Goal: Communication & Community: Answer question/provide support

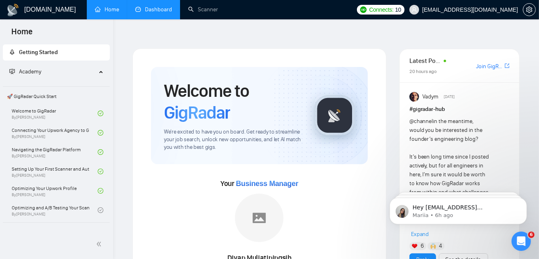
click at [154, 10] on link "Dashboard" at bounding box center [153, 9] width 37 height 7
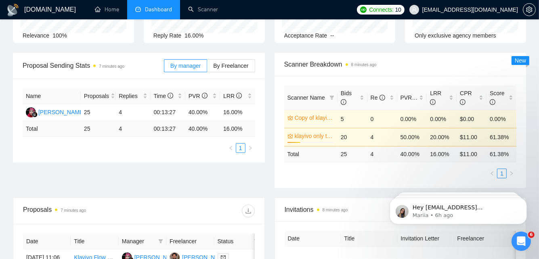
scroll to position [106, 0]
click at [517, 243] on icon "Open Intercom Messenger" at bounding box center [520, 240] width 13 height 13
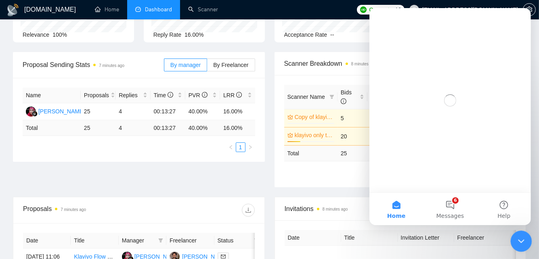
scroll to position [0, 0]
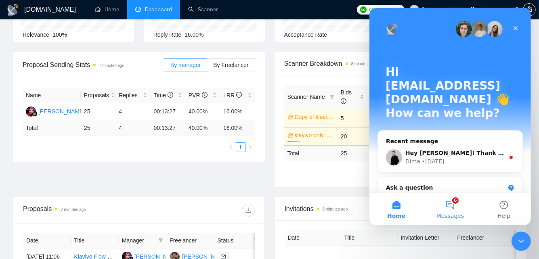
click at [450, 206] on button "6 Messages" at bounding box center [450, 209] width 54 height 32
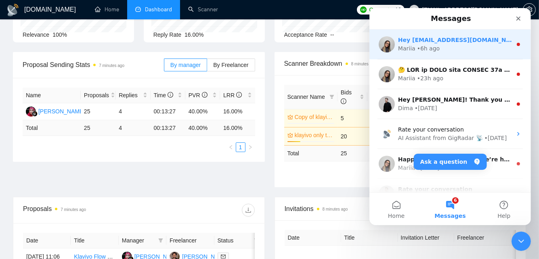
click at [470, 45] on div "Mariia • 6h ago" at bounding box center [455, 48] width 114 height 8
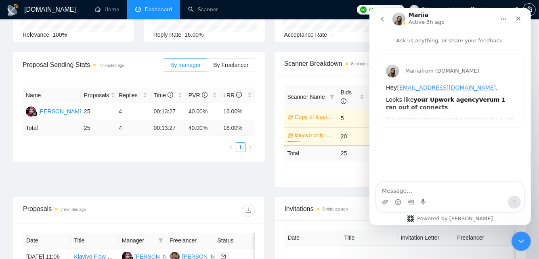
click at [387, 17] on button "go back" at bounding box center [382, 18] width 15 height 15
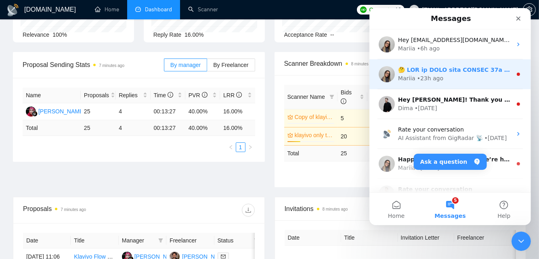
click at [476, 74] on div "Mariia • 23h ago" at bounding box center [455, 78] width 114 height 8
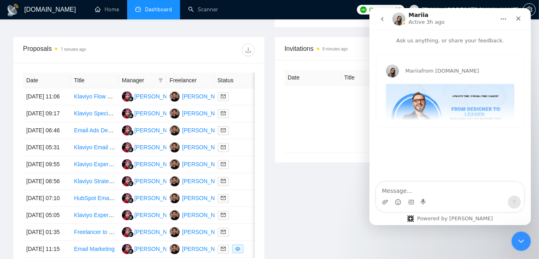
scroll to position [273, 0]
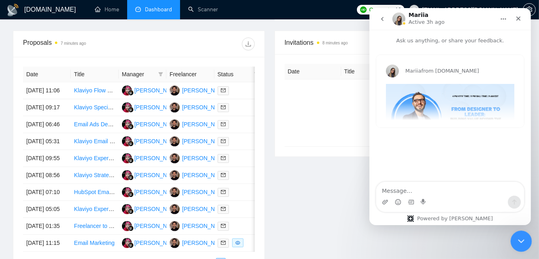
click at [525, 239] on icon "Close Intercom Messenger" at bounding box center [521, 241] width 10 height 10
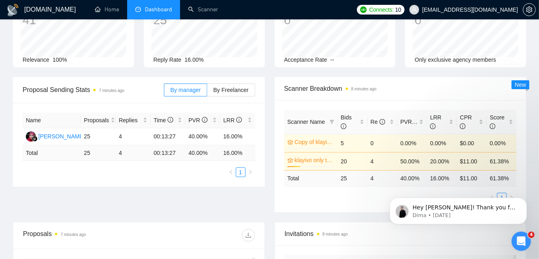
scroll to position [0, 0]
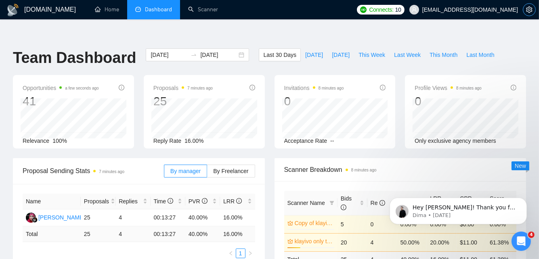
click at [531, 7] on icon "setting" at bounding box center [529, 9] width 6 height 6
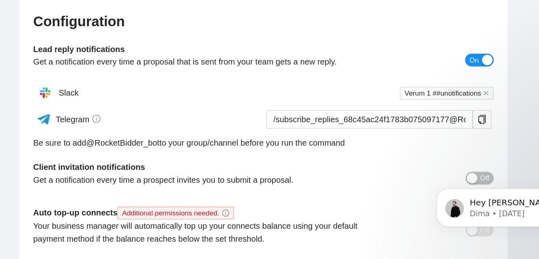
scroll to position [59, 0]
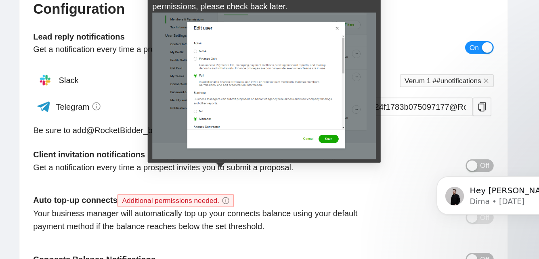
click at [241, 213] on icon "info-circle" at bounding box center [243, 215] width 5 height 5
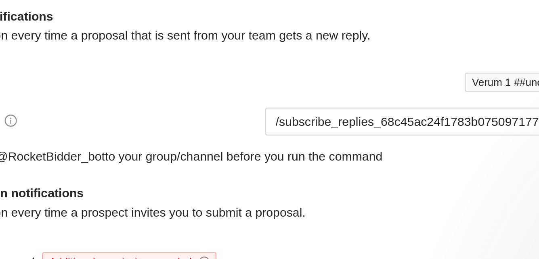
scroll to position [84, 0]
